Goal: Information Seeking & Learning: Learn about a topic

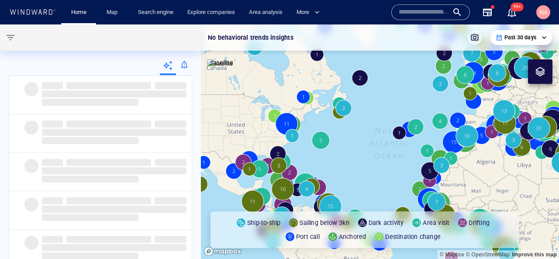
click at [432, 15] on input "text" at bounding box center [424, 12] width 50 height 13
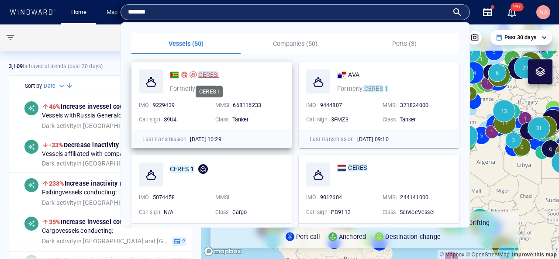
type input "*******"
click at [210, 76] on mark "CERES" at bounding box center [207, 74] width 19 height 7
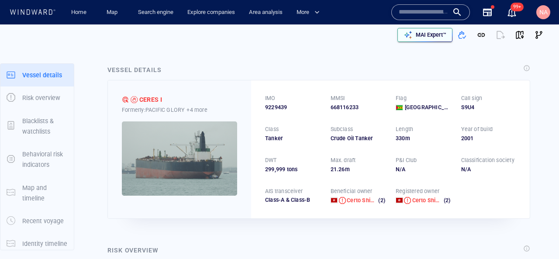
click at [431, 33] on p "MAI Expert™" at bounding box center [431, 35] width 31 height 8
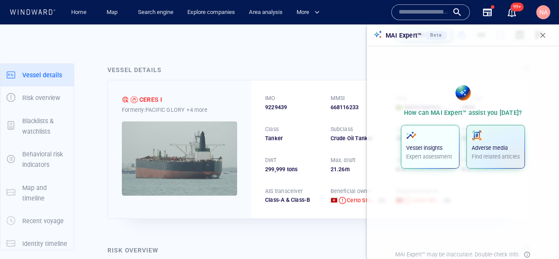
click at [433, 142] on div "Vessel insights Expert assessment" at bounding box center [430, 145] width 48 height 31
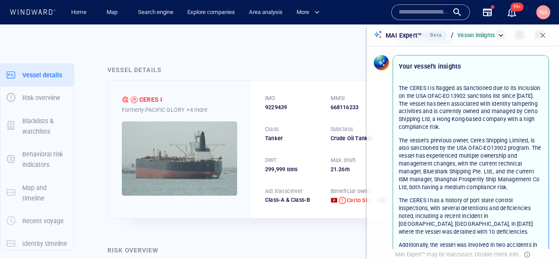
click at [421, 83] on div "The CERES I is flagged as Sanctioned due to its inclusion on the USA OFAC-EO139…" at bounding box center [471, 204] width 155 height 262
click at [420, 89] on p "The CERES I is flagged as Sanctioned due to its inclusion on the USA OFAC-EO139…" at bounding box center [471, 107] width 144 height 47
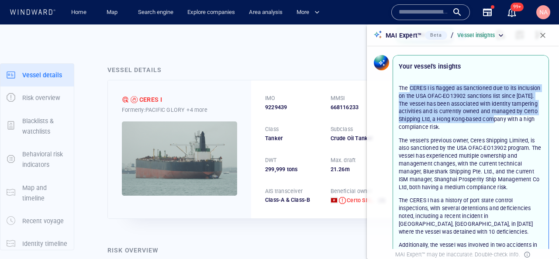
drag, startPoint x: 420, startPoint y: 89, endPoint x: 474, endPoint y: 122, distance: 63.7
click at [475, 122] on p "The CERES I is flagged as Sanctioned due to its inclusion on the USA OFAC-EO139…" at bounding box center [471, 107] width 144 height 47
click at [474, 122] on p "The CERES I is flagged as Sanctioned due to its inclusion on the USA OFAC-EO139…" at bounding box center [471, 107] width 144 height 47
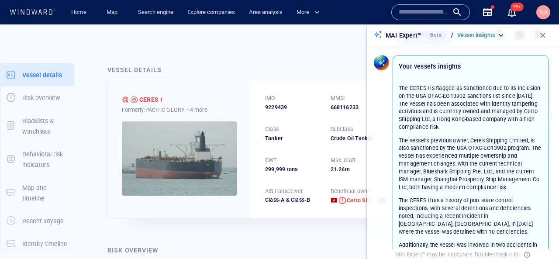
drag, startPoint x: 464, startPoint y: 89, endPoint x: 464, endPoint y: 125, distance: 36.3
click at [464, 125] on p "The CERES I is flagged as Sanctioned due to its inclusion on the USA OFAC-EO139…" at bounding box center [471, 107] width 144 height 47
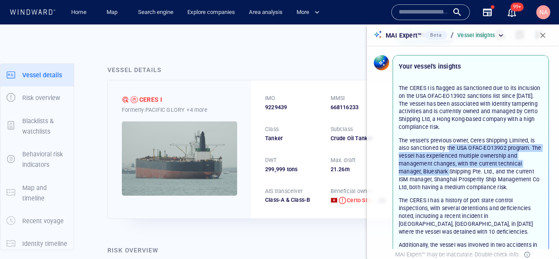
drag, startPoint x: 450, startPoint y: 147, endPoint x: 450, endPoint y: 175, distance: 28.0
click at [450, 175] on p "The vessel's previous owner, Ceres Shipping Limited, is also sanctioned by the …" at bounding box center [471, 164] width 144 height 55
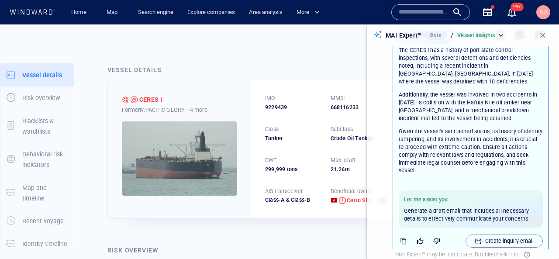
scroll to position [155, 0]
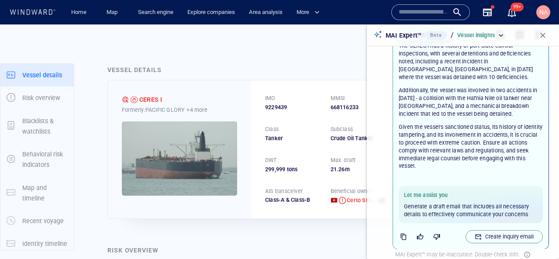
click at [462, 131] on p "Given the vessel's sanctioned status, its history of identity tampering, and it…" at bounding box center [471, 146] width 144 height 47
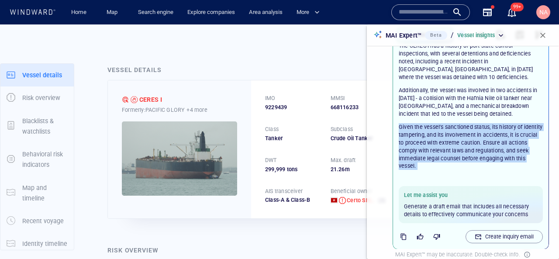
click at [462, 131] on p "Given the vessel's sanctioned status, its history of identity tampering, and it…" at bounding box center [471, 146] width 144 height 47
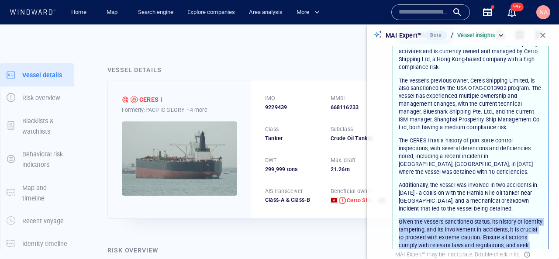
scroll to position [40, 0]
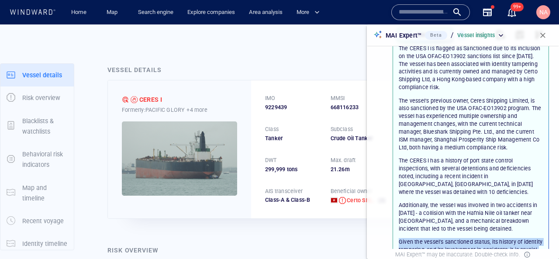
click at [492, 39] on p "Vessel insights" at bounding box center [476, 35] width 38 height 8
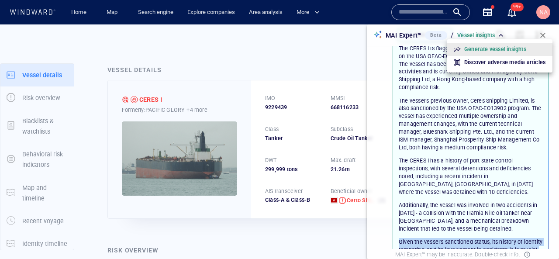
click at [492, 64] on p "Discover adverse media articles" at bounding box center [504, 63] width 81 height 8
type input "**********"
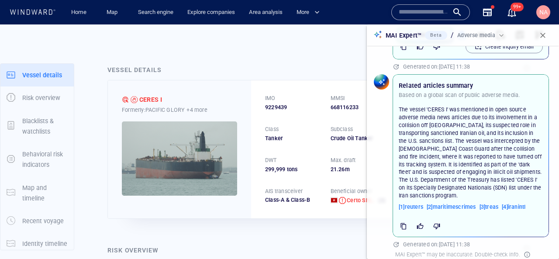
scroll to position [348, 0]
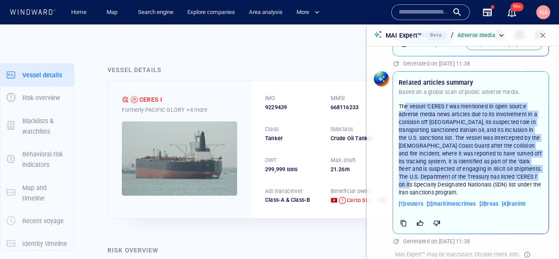
drag, startPoint x: 406, startPoint y: 100, endPoint x: 442, endPoint y: 173, distance: 81.5
click at [443, 174] on p "The vessel 'CERES I' was mentioned in open source adverse media news articles d…" at bounding box center [471, 150] width 144 height 94
click at [442, 173] on p "The vessel 'CERES I' was mentioned in open source adverse media news articles d…" at bounding box center [471, 150] width 144 height 94
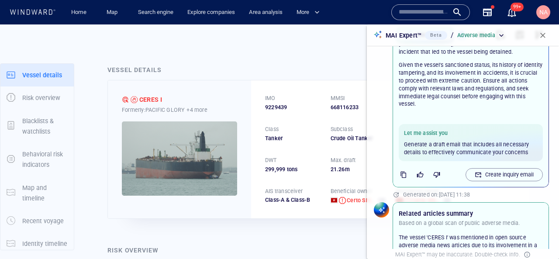
scroll to position [219, 0]
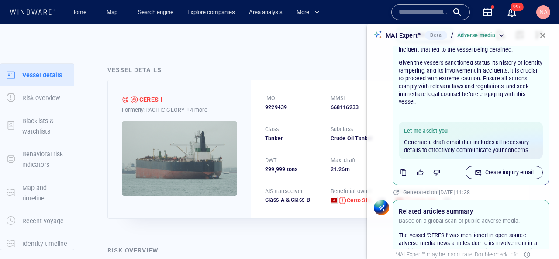
click at [478, 170] on icon "button" at bounding box center [478, 173] width 6 height 6
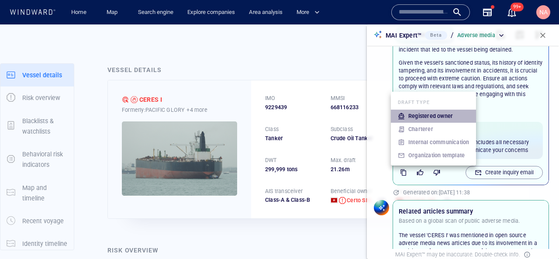
click at [434, 112] on p "Registered owner" at bounding box center [430, 116] width 45 height 8
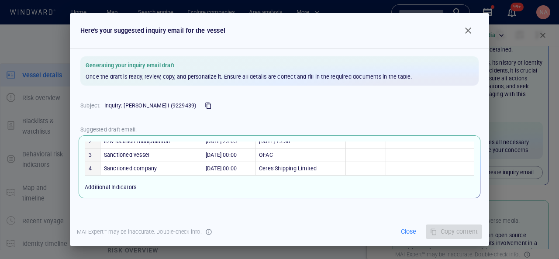
scroll to position [0, 0]
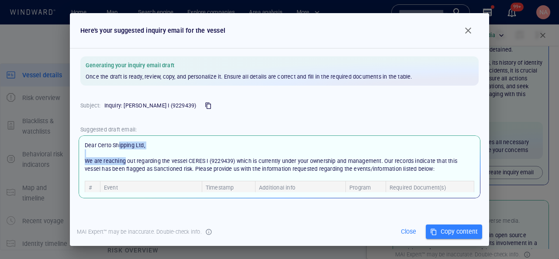
drag, startPoint x: 120, startPoint y: 148, endPoint x: 125, endPoint y: 159, distance: 12.7
click at [125, 159] on span "Dear Certo Shipping Ltd, We are reaching out regarding the vessel CERES I (9229…" at bounding box center [271, 157] width 373 height 30
click at [116, 154] on p "Dear Certo Shipping Ltd, We are reaching out regarding the vessel CERES I (9229…" at bounding box center [280, 167] width 390 height 51
click at [120, 145] on span "Dear Certo Shipping Ltd, We are reaching out regarding the vessel CERES I (9229…" at bounding box center [271, 157] width 373 height 30
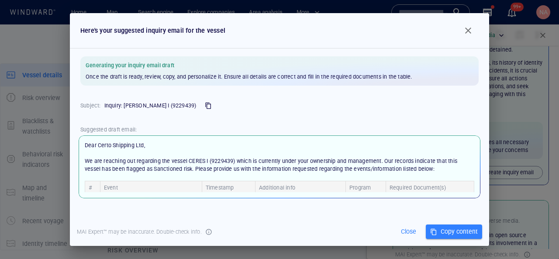
click at [120, 163] on span "Dear Certo Shipping Ltd, We are reaching out regarding the vessel CERES I (9229…" at bounding box center [271, 157] width 373 height 30
click at [120, 162] on span "Dear Certo Shipping Ltd, We are reaching out regarding the vessel CERES I (9229…" at bounding box center [271, 157] width 373 height 30
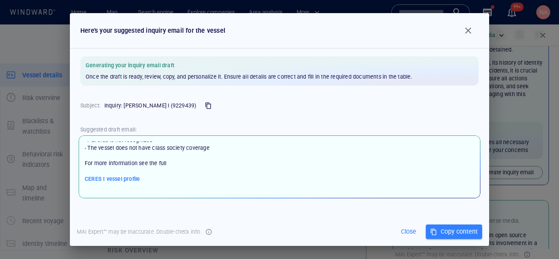
scroll to position [137, 0]
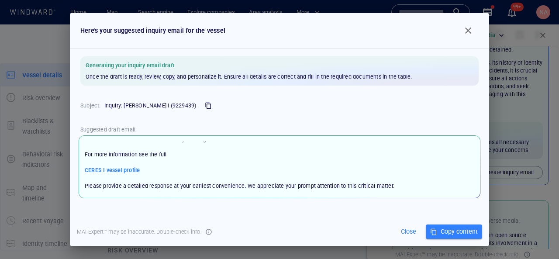
click at [102, 142] on span "Additional Indicators - P&I club is not recognized - The vessel does not have c…" at bounding box center [147, 131] width 125 height 22
drag, startPoint x: 102, startPoint y: 148, endPoint x: 116, endPoint y: 166, distance: 23.7
click at [117, 166] on p "Dear Certo Shipping Ltd, We are reaching out regarding the vessel CERES I (9229…" at bounding box center [280, 167] width 390 height 51
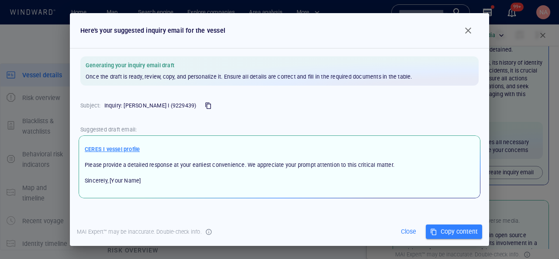
scroll to position [212, 0]
click at [109, 165] on span "Please provide a detailed response at your earliest convenience. We appreciate …" at bounding box center [240, 173] width 310 height 22
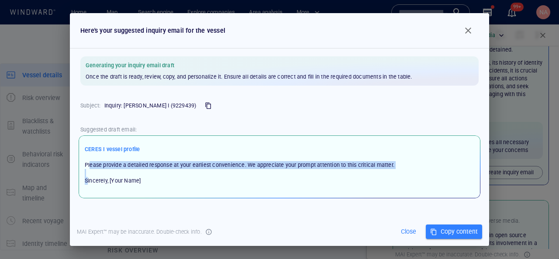
click at [109, 165] on span "Please provide a detailed response at your earliest convenience. We appreciate …" at bounding box center [240, 173] width 310 height 22
click at [410, 230] on span "Close" at bounding box center [409, 231] width 24 height 11
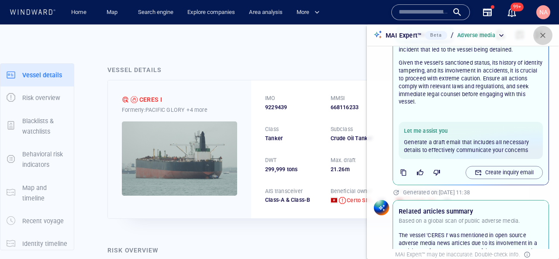
click at [547, 34] on span "button" at bounding box center [543, 35] width 9 height 9
